Goal: Task Accomplishment & Management: Use online tool/utility

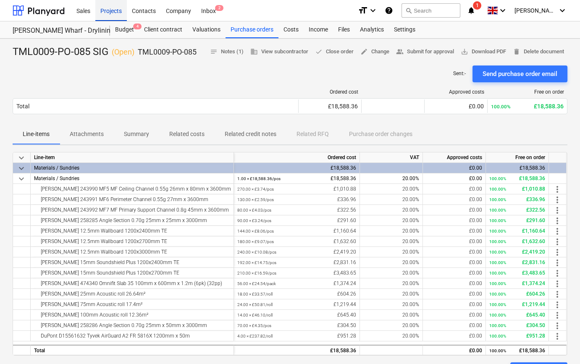
click at [105, 13] on div "Projects" at bounding box center [111, 10] width 32 height 21
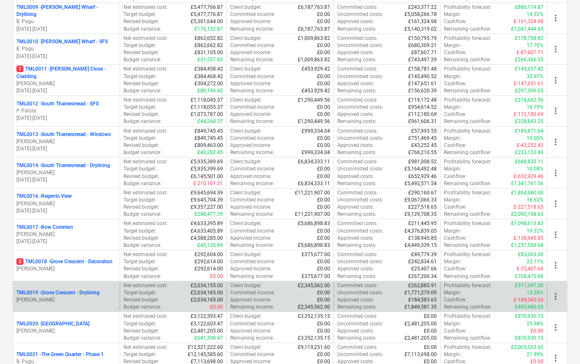
scroll to position [382, 0]
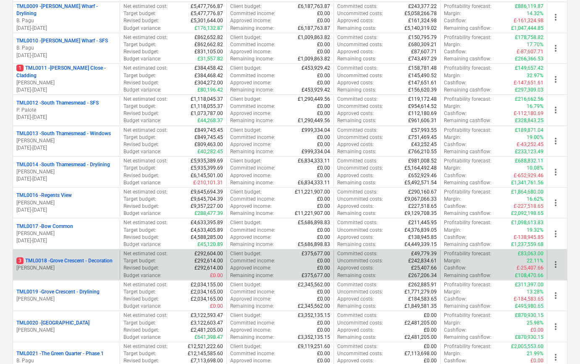
click at [83, 266] on p "[PERSON_NAME]" at bounding box center [66, 268] width 100 height 7
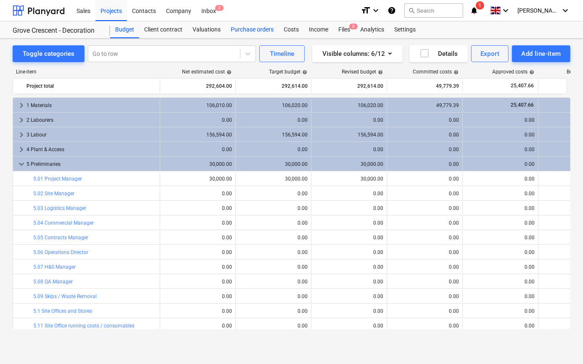
click at [232, 32] on div "Purchase orders" at bounding box center [252, 29] width 53 height 17
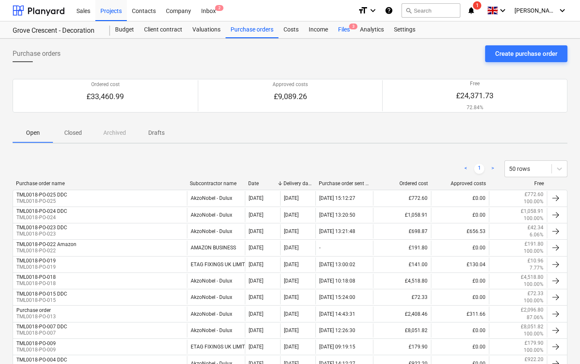
click at [341, 32] on div "Files 3" at bounding box center [344, 29] width 22 height 17
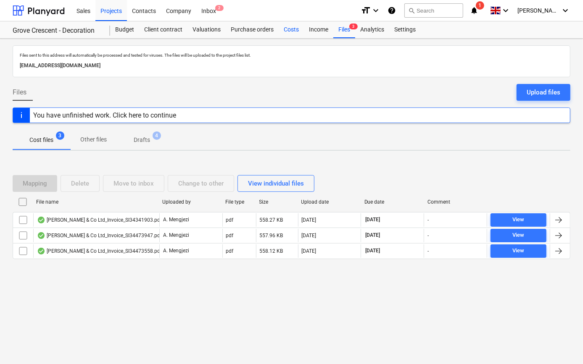
click at [291, 29] on div "Costs" at bounding box center [291, 29] width 25 height 17
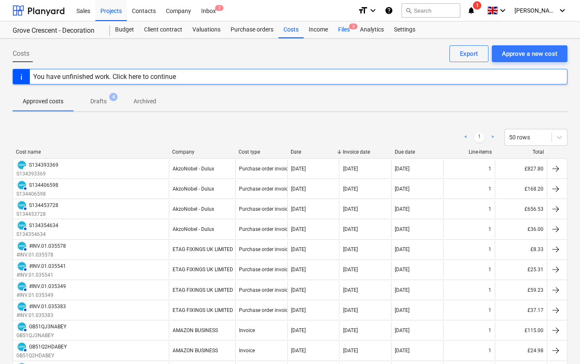
click at [337, 30] on div "Files 3" at bounding box center [344, 29] width 22 height 17
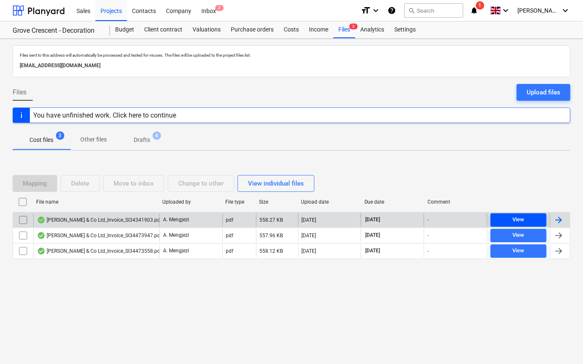
click at [518, 219] on div "View" at bounding box center [518, 220] width 12 height 10
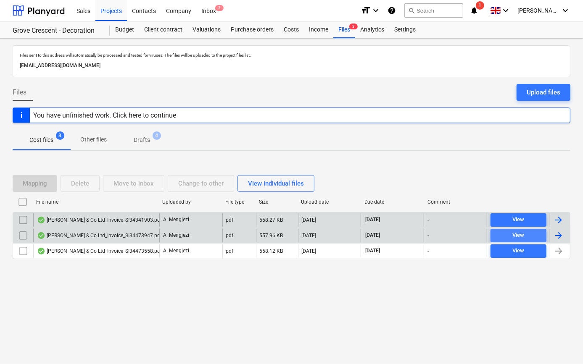
click at [511, 234] on span "View" at bounding box center [518, 236] width 49 height 10
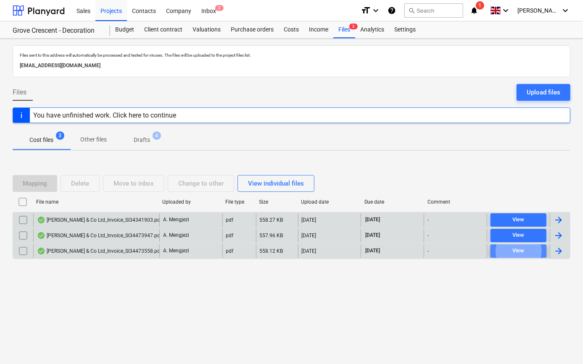
click at [510, 250] on span "View" at bounding box center [518, 251] width 49 height 10
click at [532, 219] on span "View" at bounding box center [518, 220] width 49 height 10
click at [555, 220] on div at bounding box center [559, 220] width 10 height 10
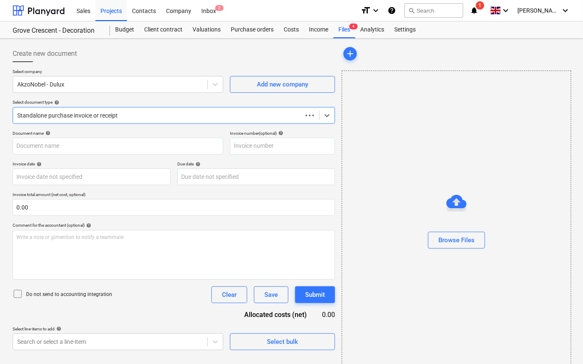
type input "S134341903"
type input "[DATE]"
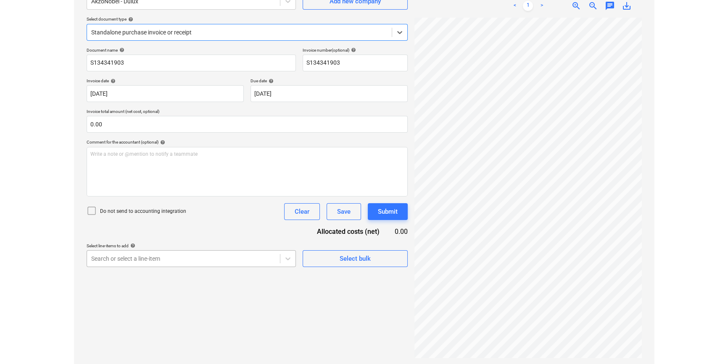
scroll to position [84, 0]
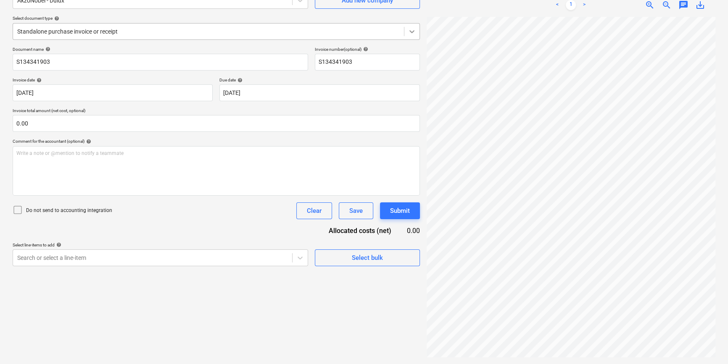
click at [413, 35] on icon at bounding box center [412, 31] width 8 height 8
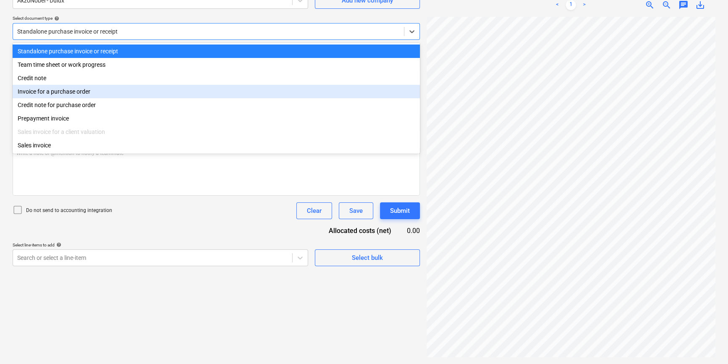
click at [404, 94] on div "Invoice for a purchase order" at bounding box center [216, 91] width 407 height 13
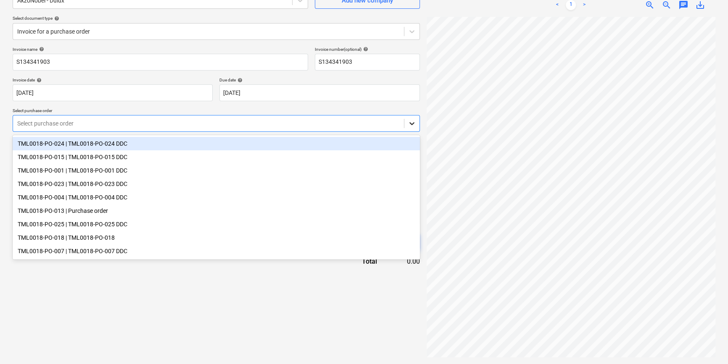
click at [411, 124] on icon at bounding box center [411, 124] width 5 height 3
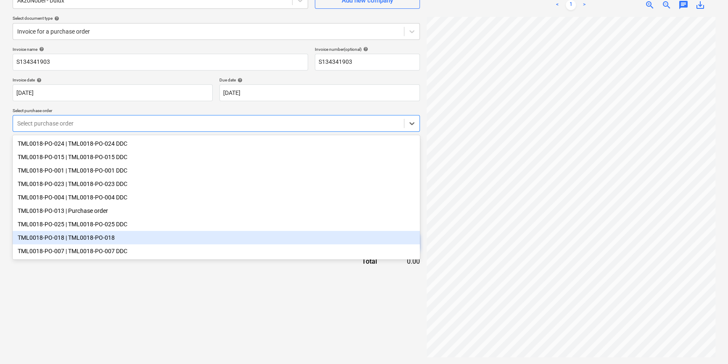
click at [379, 244] on div "TML0018-PO-018 | TML0018-PO-018" at bounding box center [216, 237] width 407 height 13
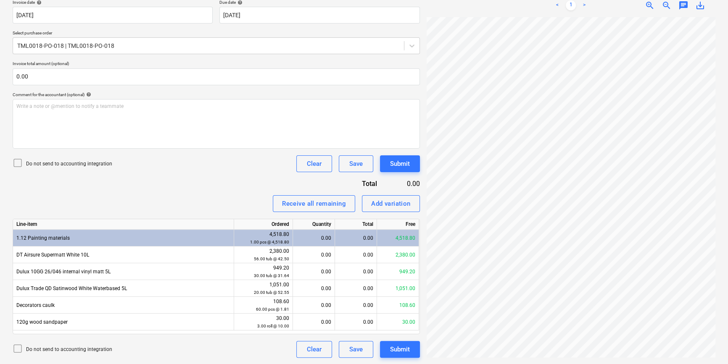
scroll to position [12, 25]
